Goal: Task Accomplishment & Management: Manage account settings

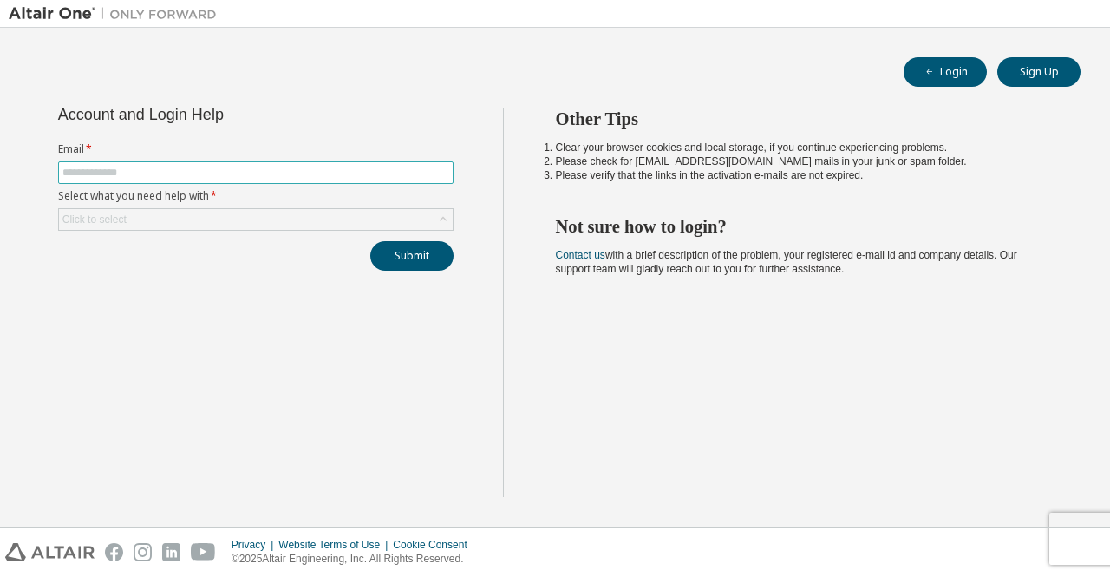
click at [76, 164] on span at bounding box center [255, 172] width 395 height 23
click at [73, 171] on input "text" at bounding box center [255, 173] width 387 height 14
type input "**********"
click at [130, 213] on div "Click to select" at bounding box center [256, 219] width 394 height 21
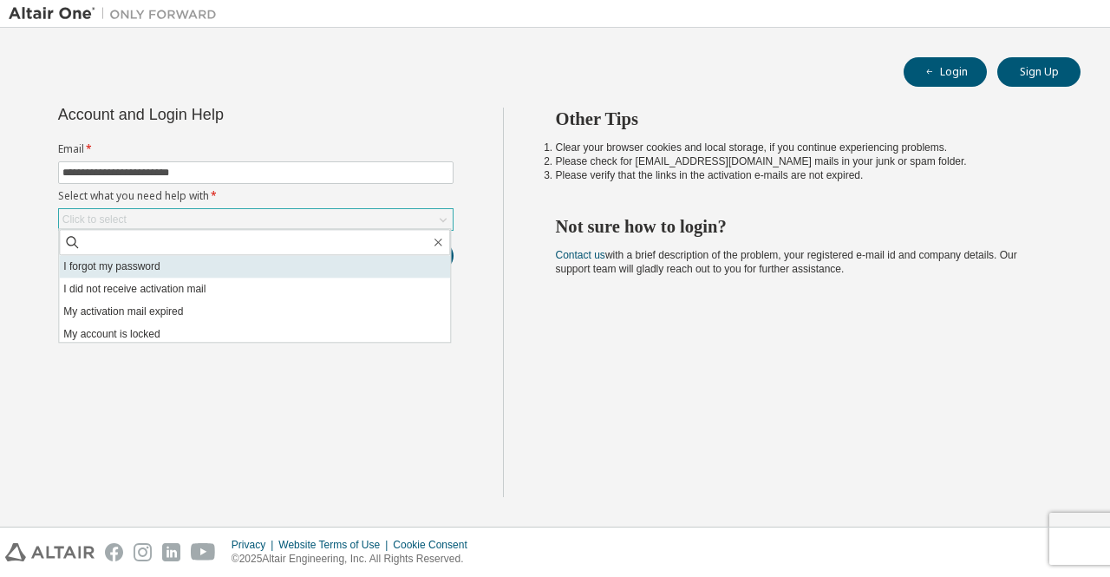
click at [120, 268] on li "I forgot my password" at bounding box center [254, 266] width 391 height 23
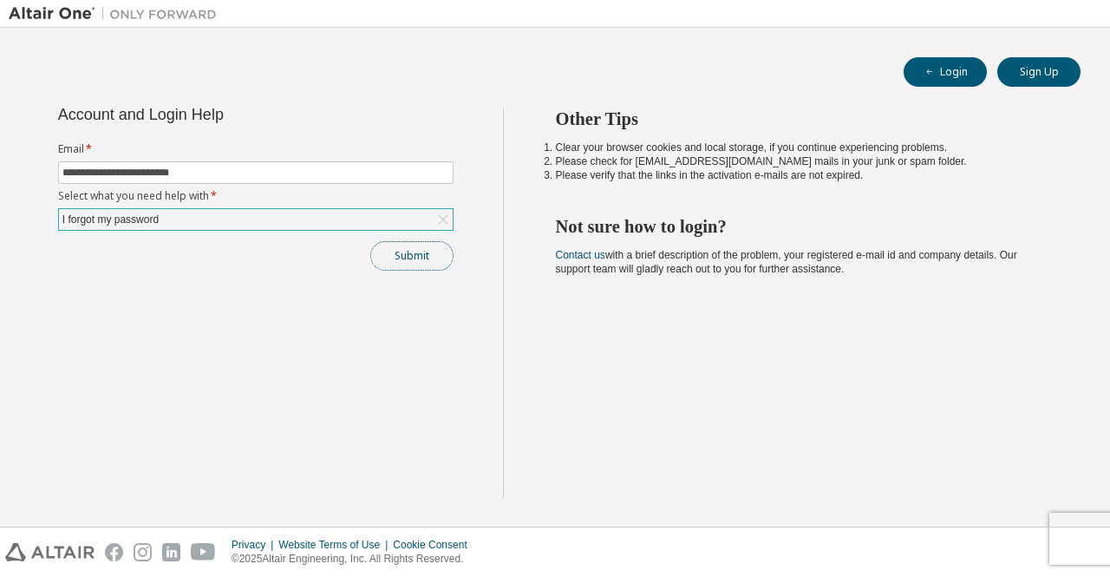
click at [406, 258] on button "Submit" at bounding box center [411, 255] width 83 height 29
click at [406, 258] on div "Submit" at bounding box center [255, 255] width 395 height 29
